Goal: Transaction & Acquisition: Purchase product/service

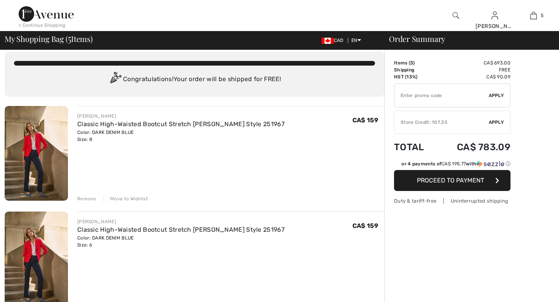
scroll to position [9, 0]
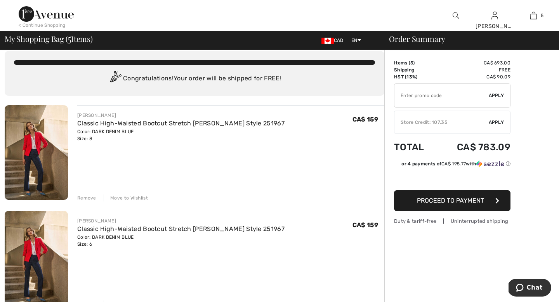
type input "NEW15"
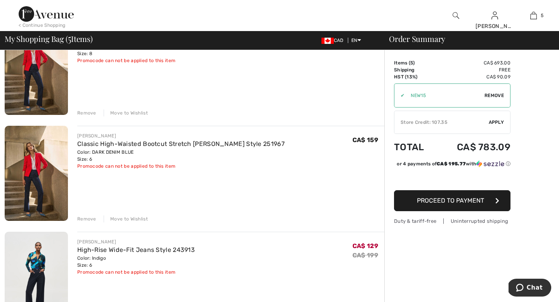
scroll to position [95, 0]
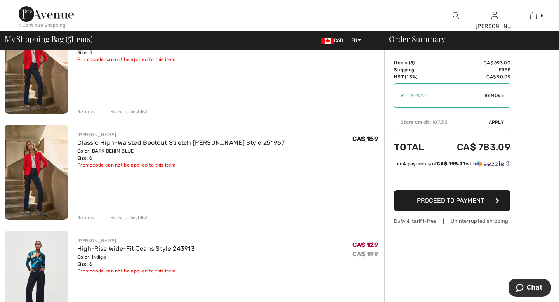
click at [498, 94] on span "Remove" at bounding box center [493, 95] width 19 height 7
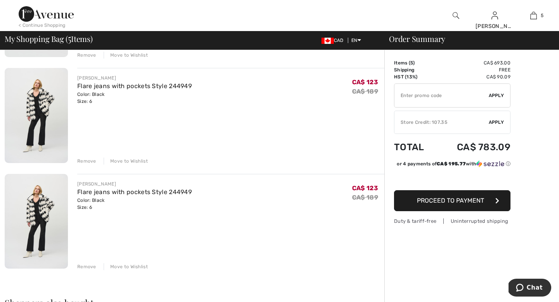
scroll to position [364, 0]
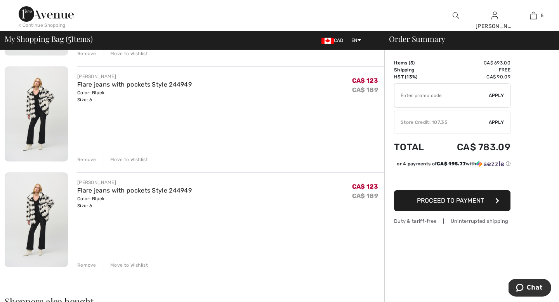
click at [85, 265] on div "Remove" at bounding box center [86, 265] width 19 height 7
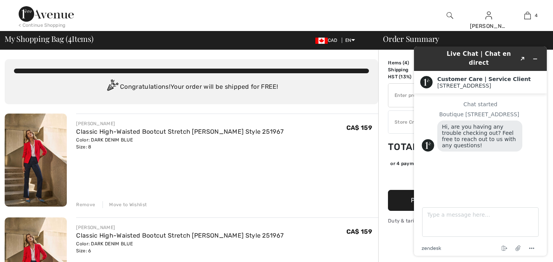
scroll to position [0, 0]
click at [536, 59] on icon "Minimize widget" at bounding box center [534, 59] width 3 height 0
